Goal: Information Seeking & Learning: Learn about a topic

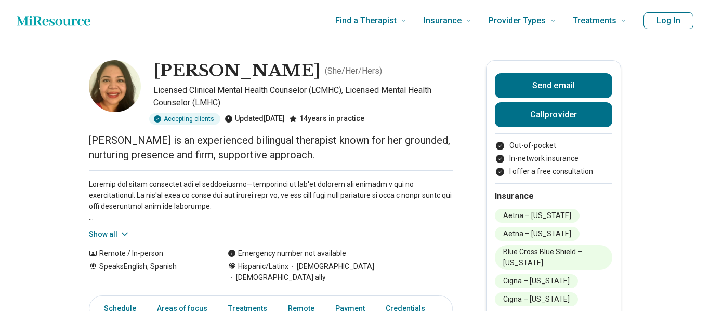
click at [120, 231] on icon at bounding box center [125, 234] width 10 height 10
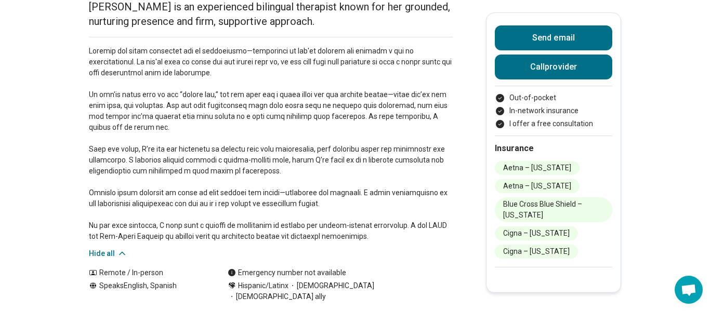
scroll to position [146, 0]
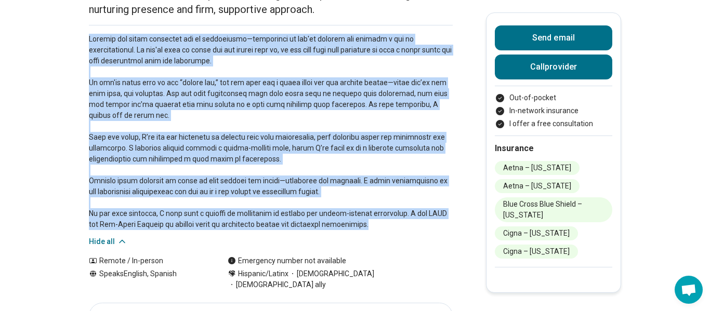
drag, startPoint x: 89, startPoint y: 37, endPoint x: 382, endPoint y: 222, distance: 346.9
click at [382, 222] on p at bounding box center [271, 132] width 364 height 196
copy p "Loremip dol sitam consectet adi el seddoeiusmo—temporinci ut lab'et dolorem ali…"
click at [352, 90] on p at bounding box center [271, 132] width 364 height 196
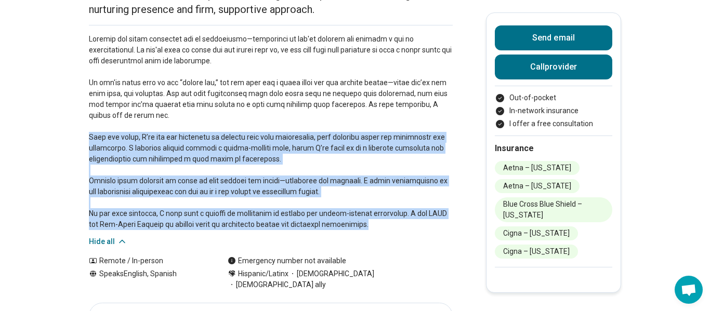
drag, startPoint x: 90, startPoint y: 135, endPoint x: 385, endPoint y: 228, distance: 308.5
click at [385, 228] on p at bounding box center [271, 132] width 364 height 196
copy p "Over the years, I’ve had the privilege of working with many individuals, each b…"
click at [250, 197] on p at bounding box center [271, 132] width 364 height 196
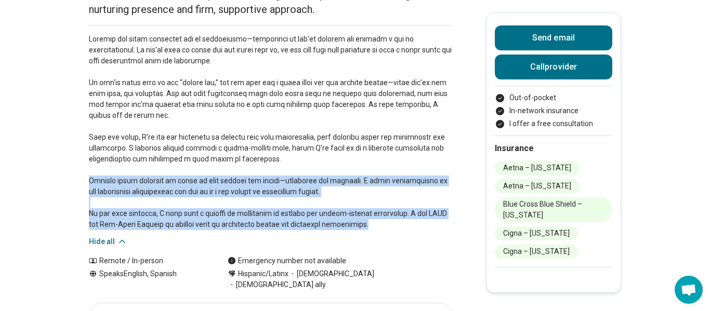
drag, startPoint x: 375, startPoint y: 227, endPoint x: 67, endPoint y: 183, distance: 310.8
copy p "Clients often describe my style as both calming and direct—nurturing yet ground…"
